Goal: Information Seeking & Learning: Obtain resource

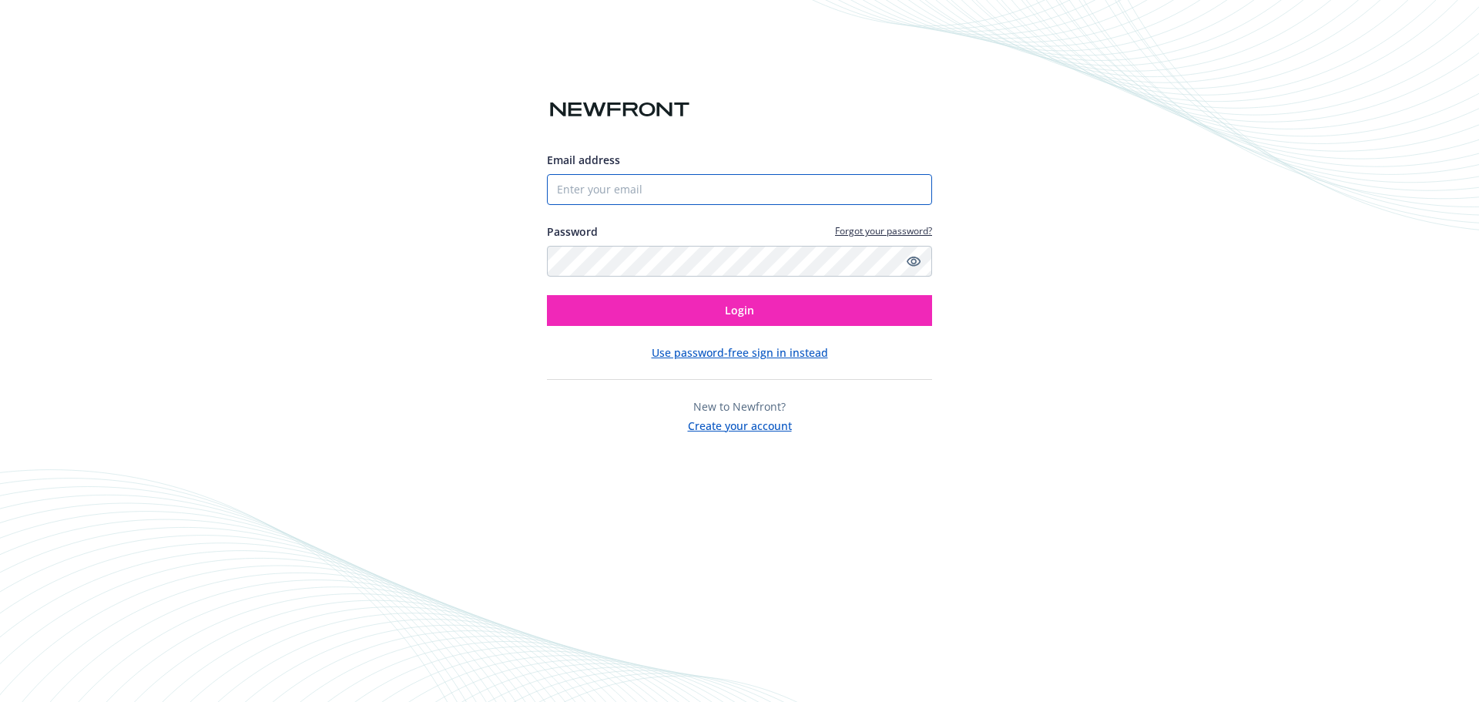
click at [600, 196] on input "Email address" at bounding box center [739, 189] width 385 height 31
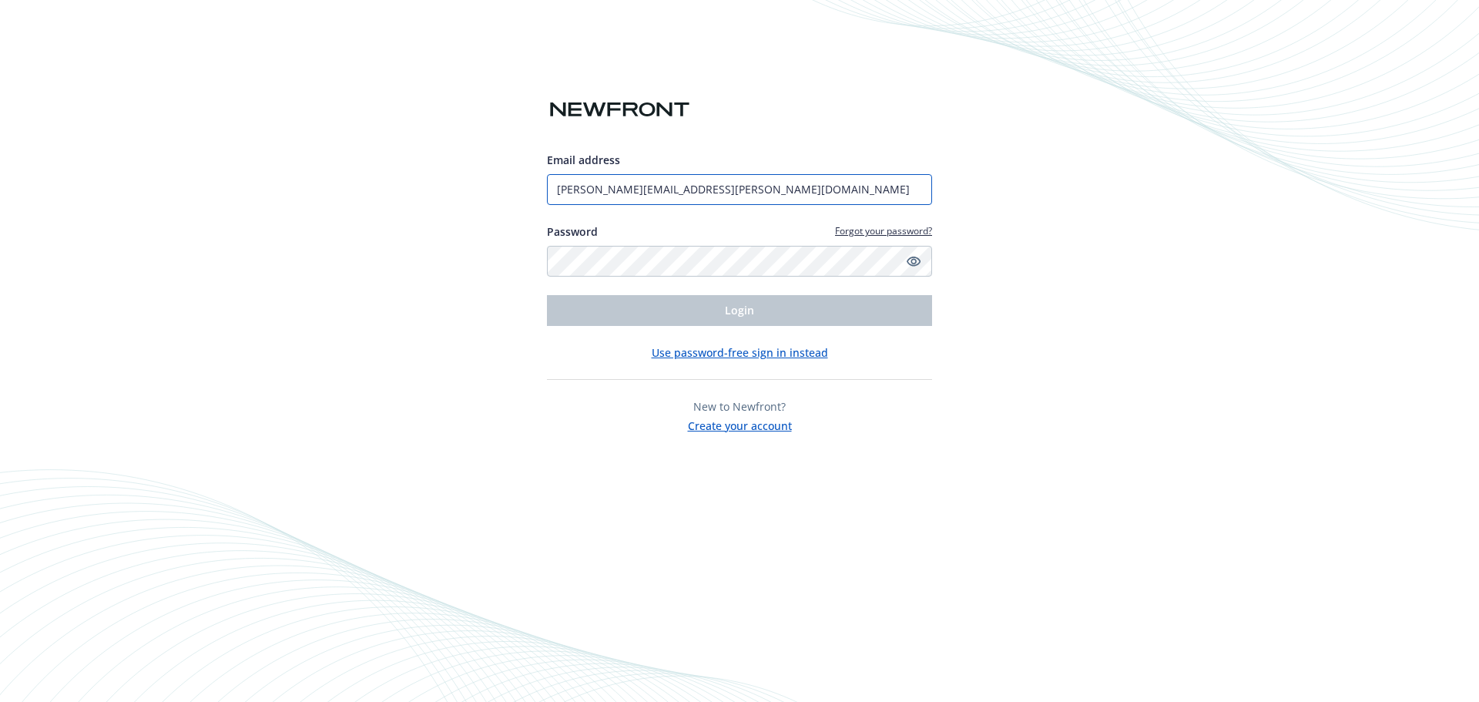
type input "[PERSON_NAME][EMAIL_ADDRESS][PERSON_NAME][DOMAIN_NAME]"
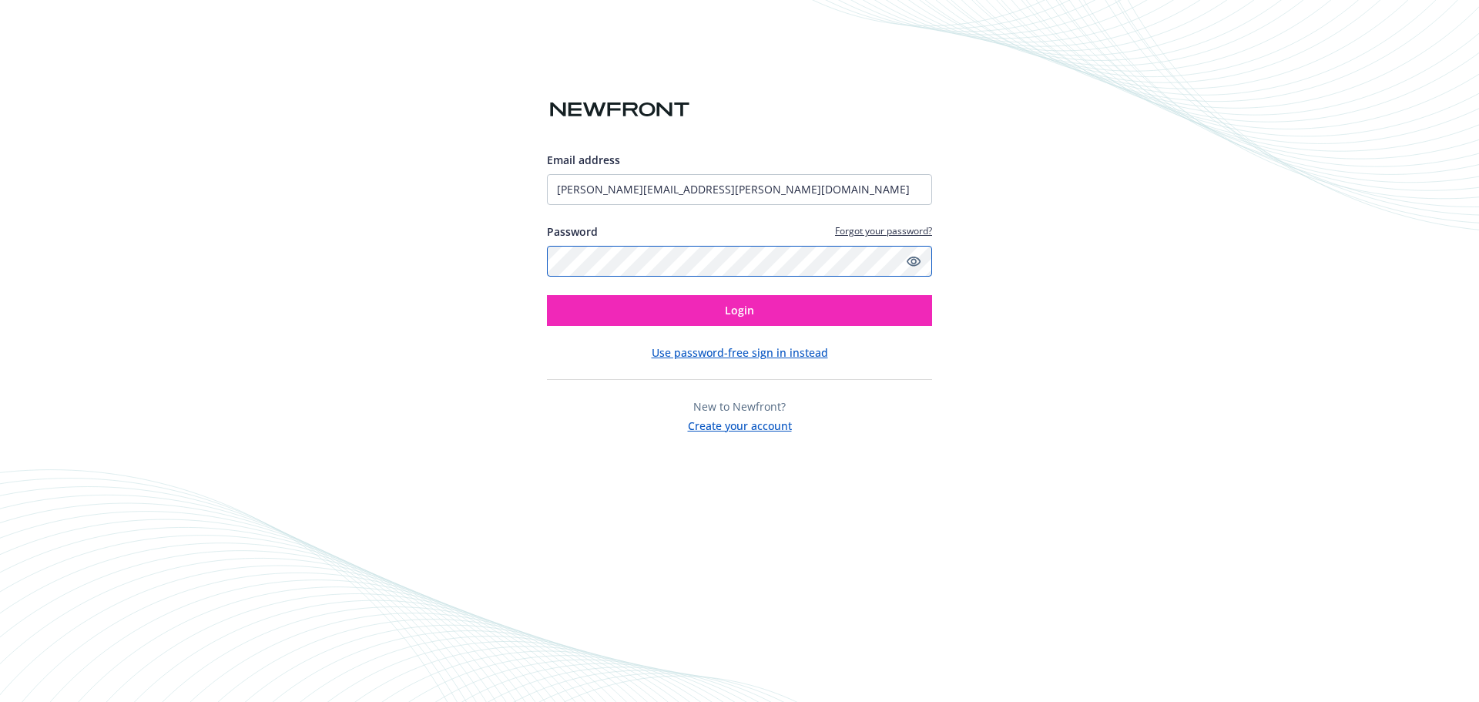
click at [547, 295] on button "Login" at bounding box center [739, 310] width 385 height 31
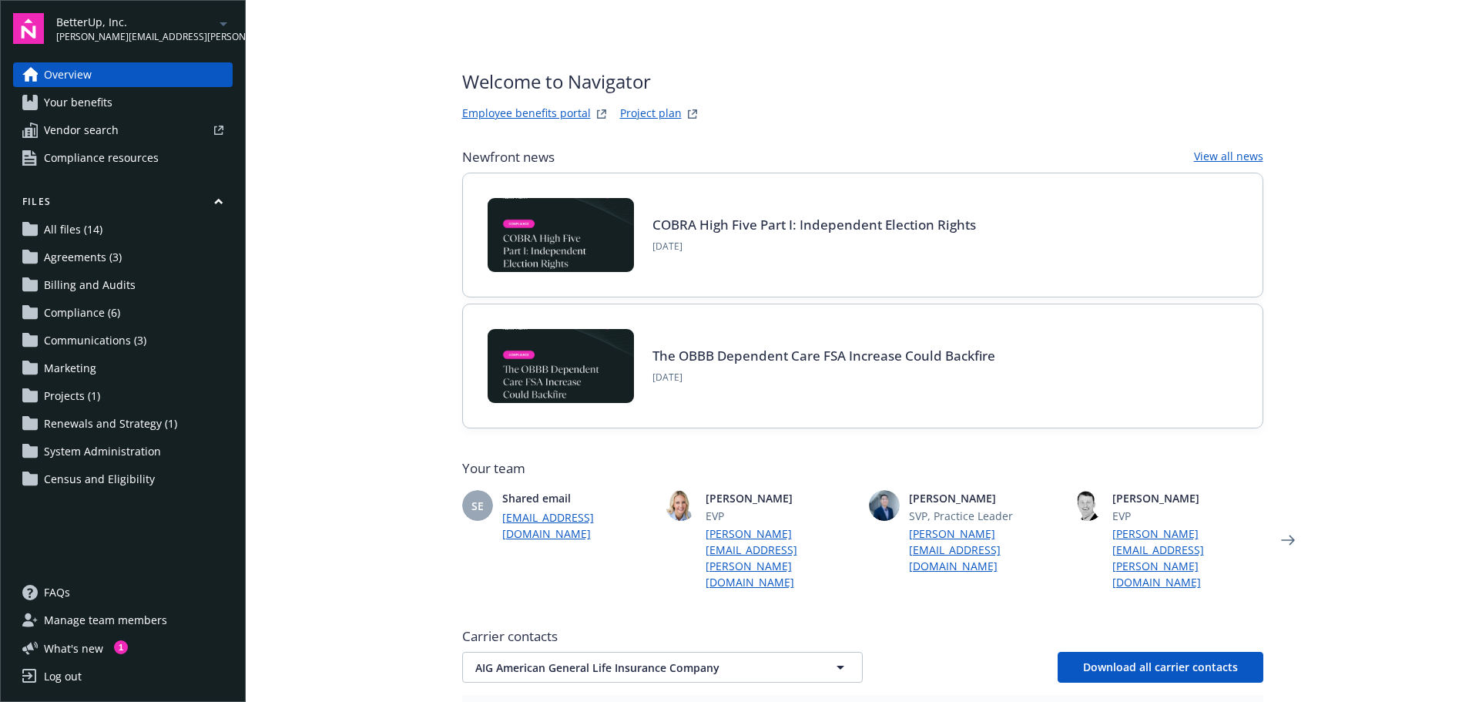
drag, startPoint x: 75, startPoint y: 152, endPoint x: 629, endPoint y: 220, distance: 558.0
click at [76, 152] on span "Compliance resources" at bounding box center [101, 158] width 115 height 25
